Goal: Share content

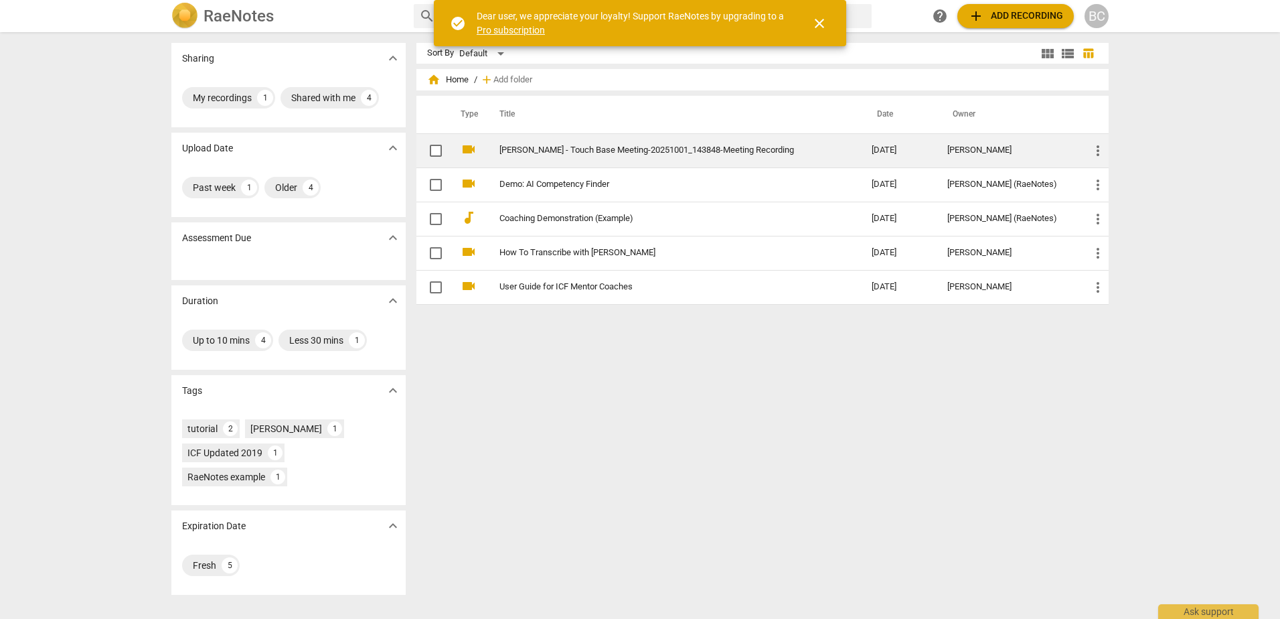
click at [720, 147] on link "[PERSON_NAME] - Touch Base Meeting-20251001_143848-Meeting Recording" at bounding box center [661, 150] width 324 height 10
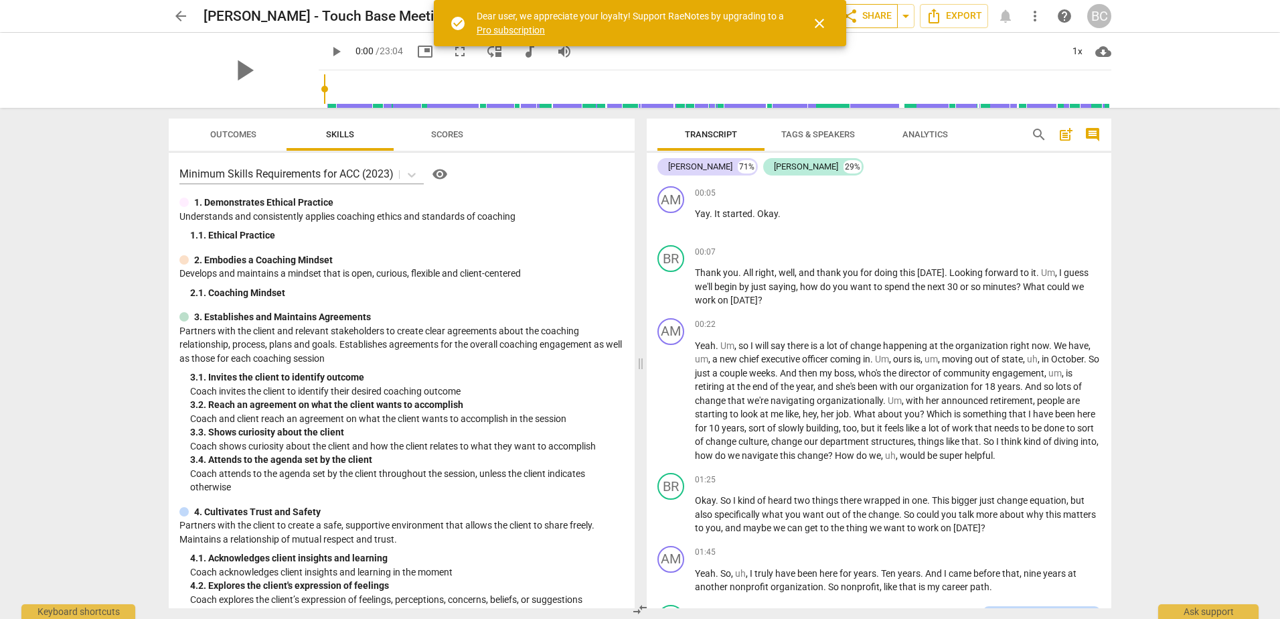
click at [886, 17] on span "share Share" at bounding box center [867, 16] width 50 height 16
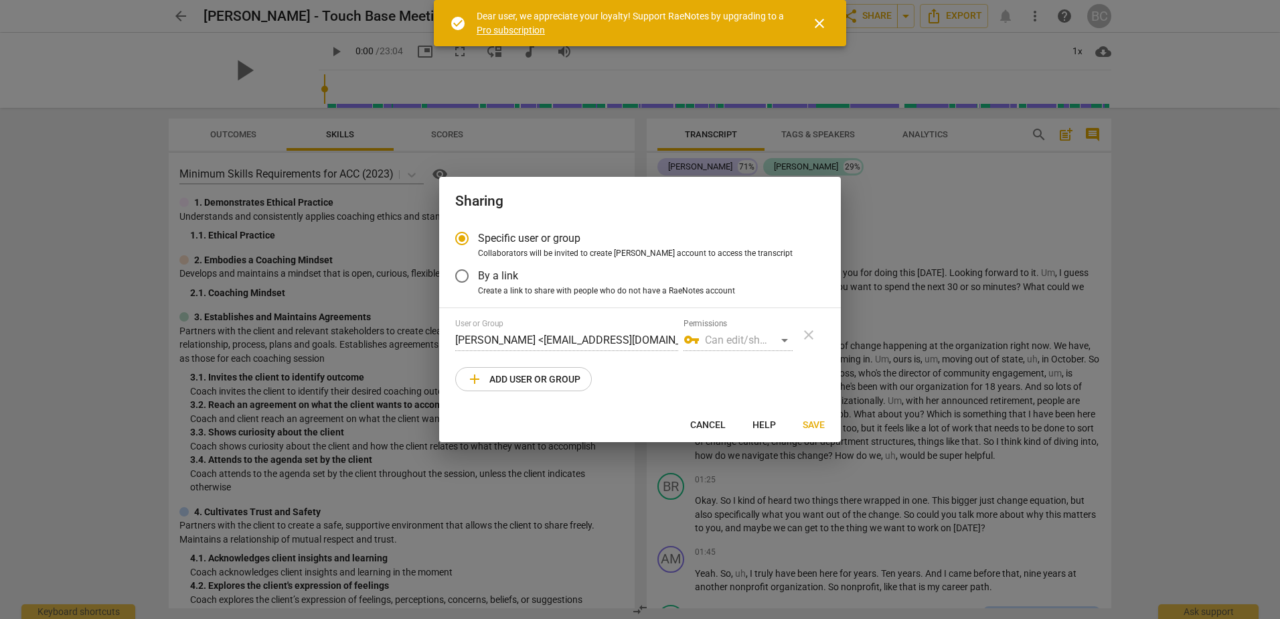
click at [824, 19] on span "close" at bounding box center [819, 23] width 16 height 16
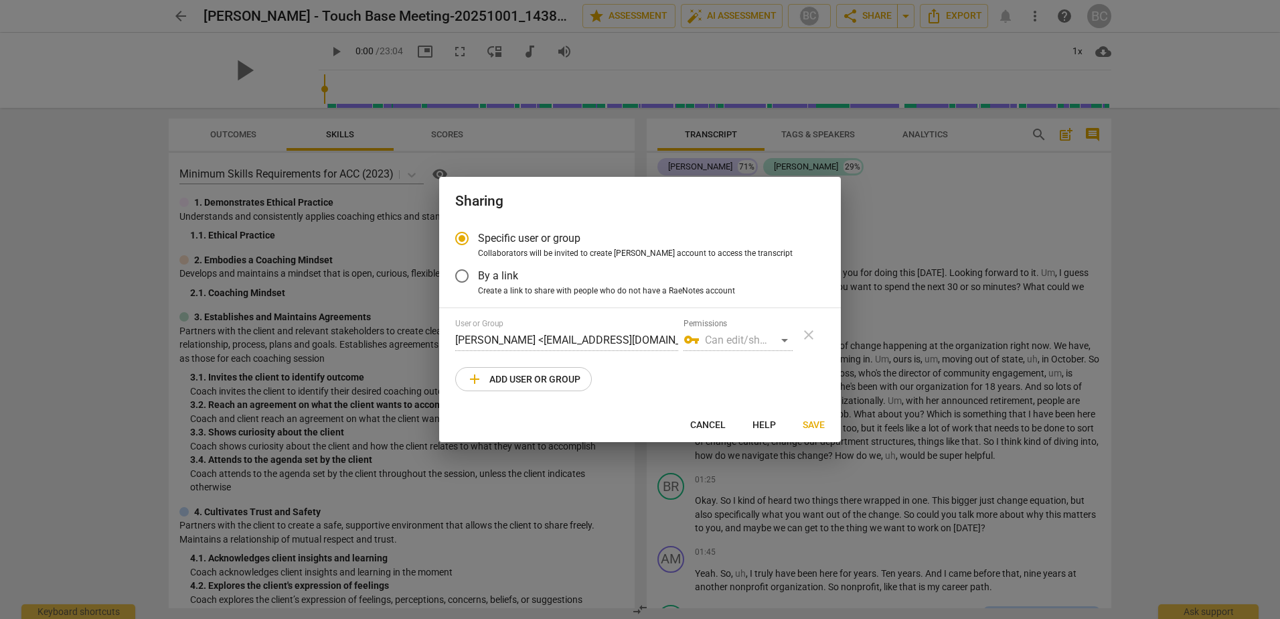
click at [507, 378] on span "add Add user or group" at bounding box center [524, 379] width 114 height 16
radio input "false"
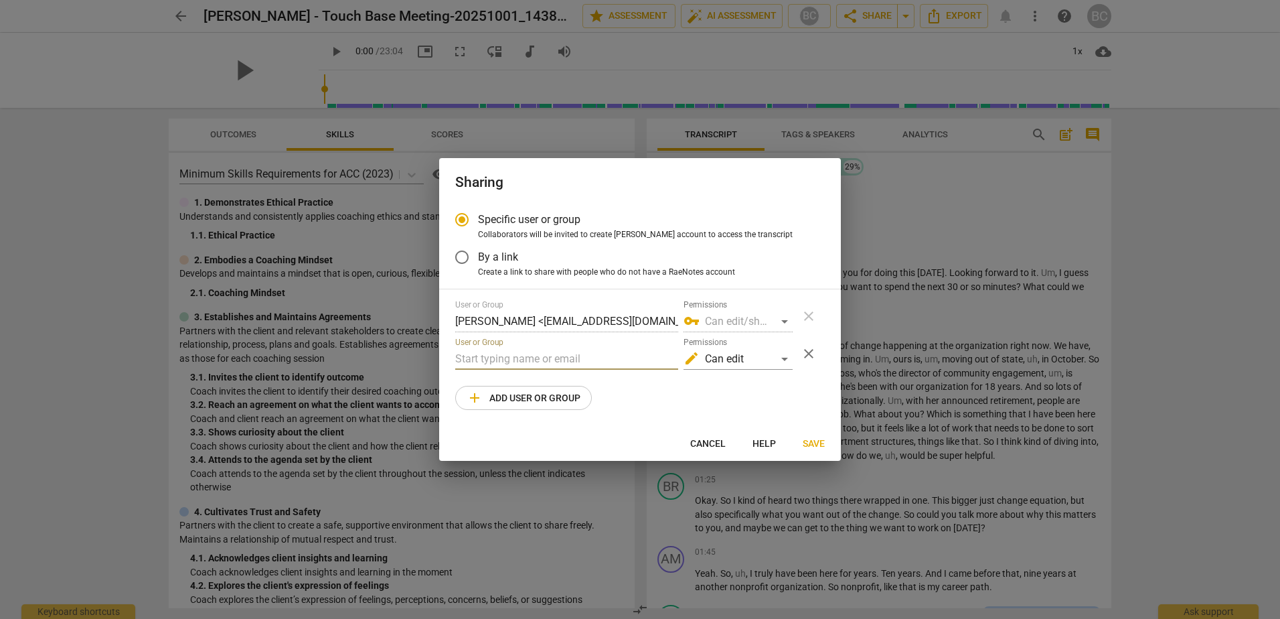
click at [522, 353] on input "text" at bounding box center [566, 358] width 223 height 21
paste input "[PERSON_NAME][EMAIL_ADDRESS][PERSON_NAME][DOMAIN_NAME]"
type input "[PERSON_NAME][EMAIL_ADDRESS][PERSON_NAME][DOMAIN_NAME]"
click at [740, 352] on div "edit Can edit" at bounding box center [737, 358] width 109 height 21
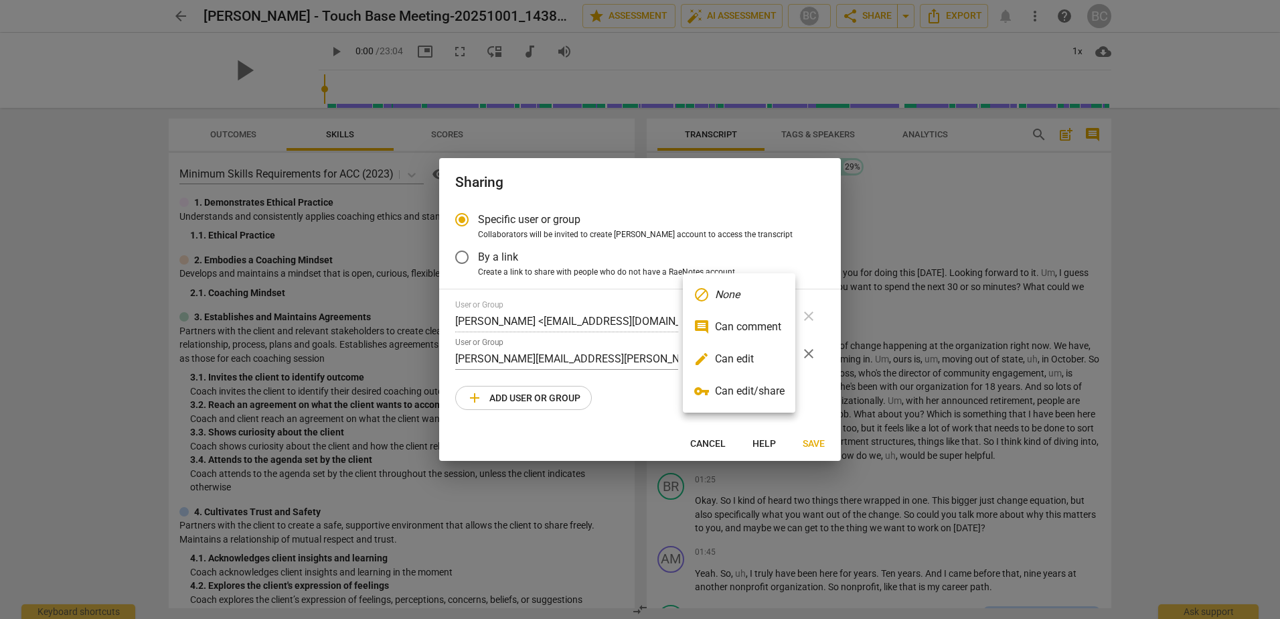
click at [760, 352] on li "edit Can edit" at bounding box center [739, 359] width 112 height 32
radio input "false"
click at [809, 441] on span "Save" at bounding box center [814, 443] width 22 height 13
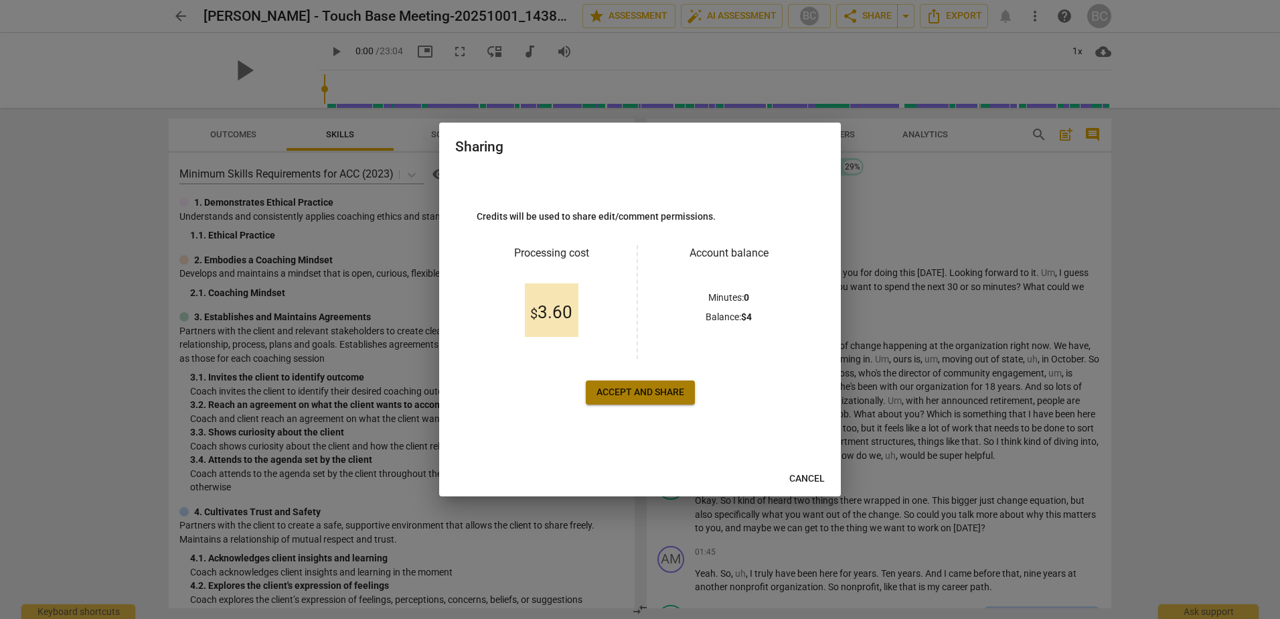
click at [664, 393] on span "Accept and share" at bounding box center [640, 392] width 88 height 13
